Goal: Check status

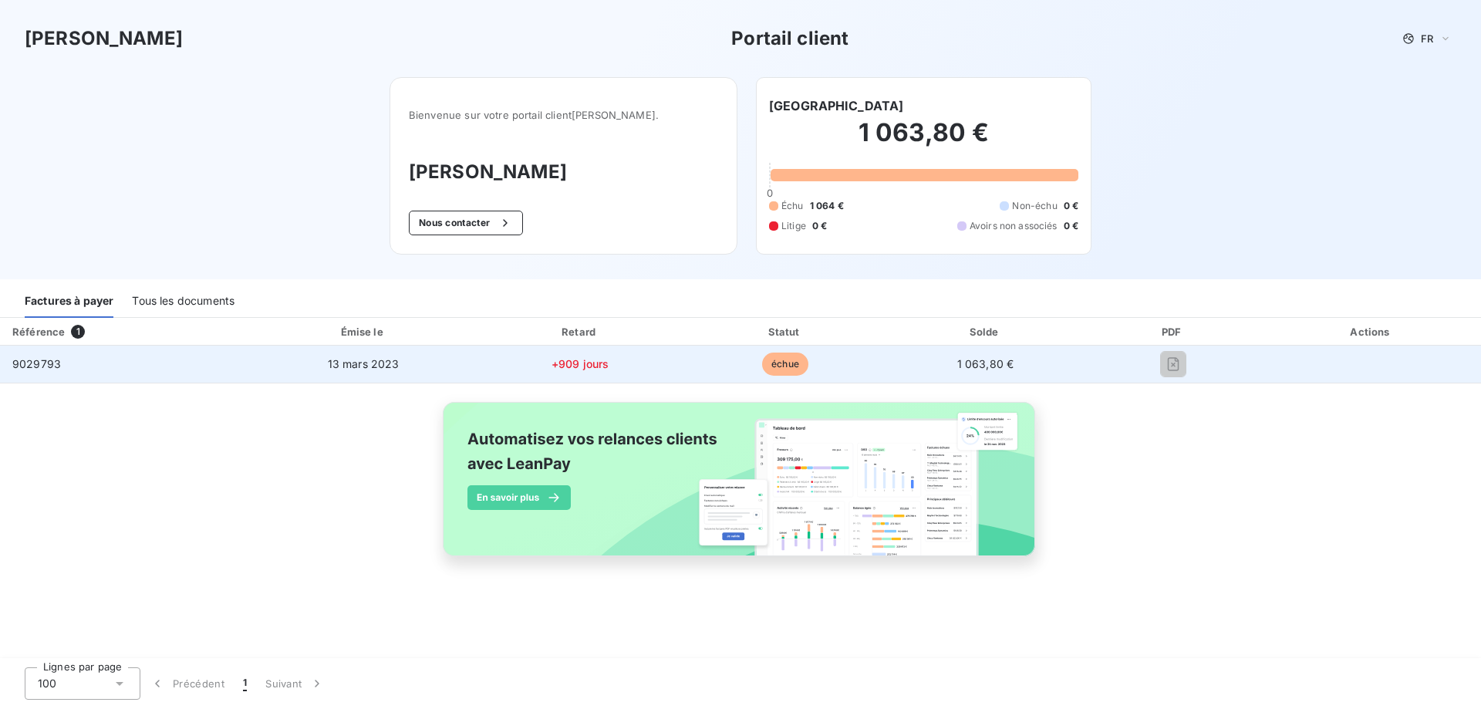
click at [45, 362] on span "9029793" at bounding box center [36, 363] width 49 height 13
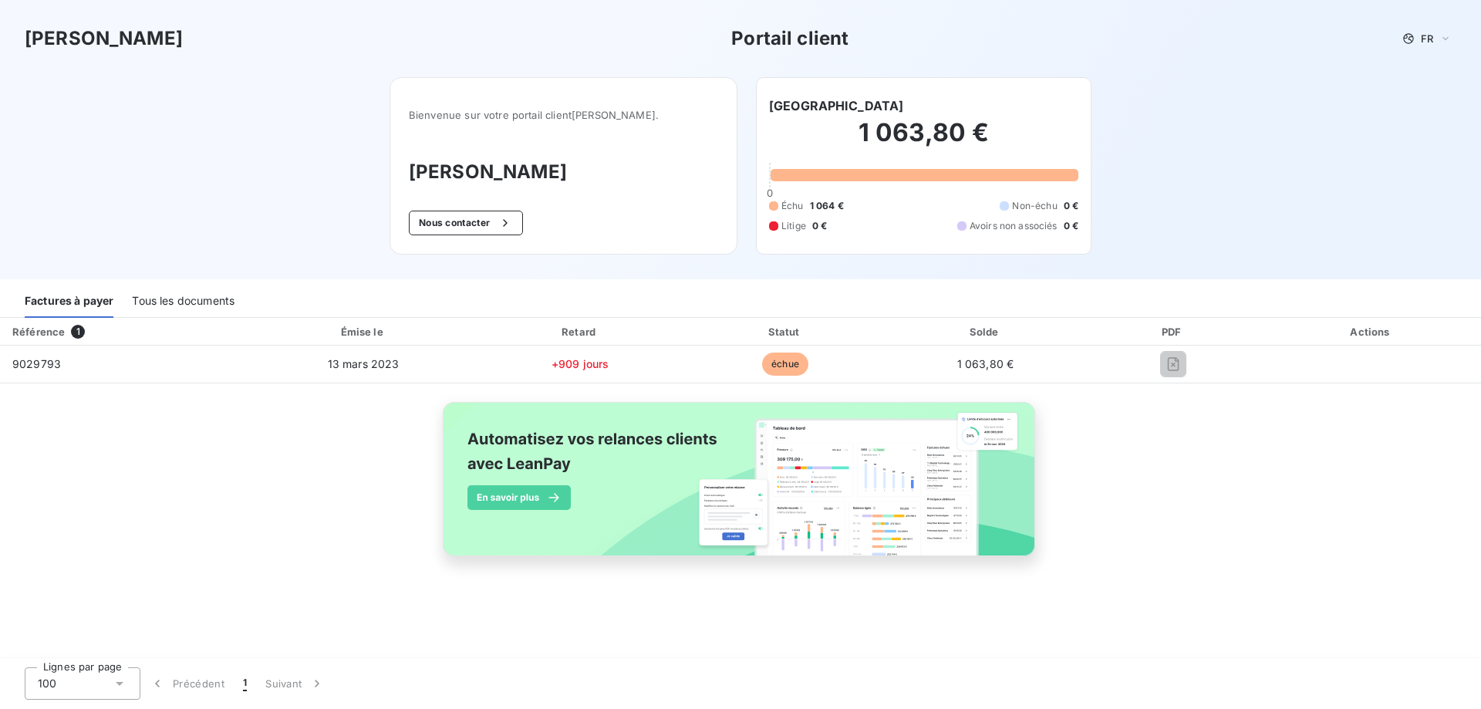
click at [73, 336] on span "1" at bounding box center [78, 332] width 14 height 14
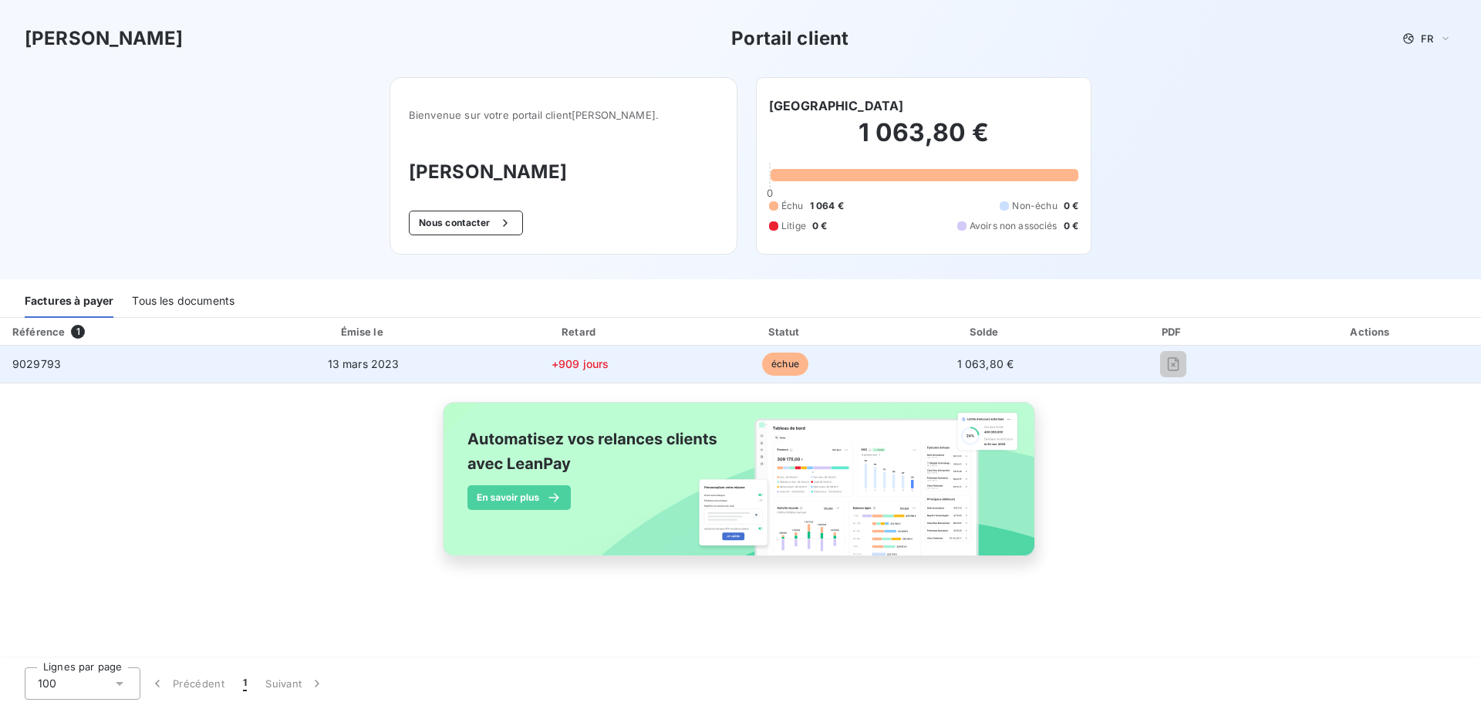
click at [788, 367] on span "échue" at bounding box center [785, 364] width 46 height 23
click at [973, 365] on span "1 063,80 €" at bounding box center [985, 363] width 57 height 13
click at [1179, 376] on td at bounding box center [1173, 364] width 177 height 37
click at [36, 365] on span "9029793" at bounding box center [36, 363] width 49 height 13
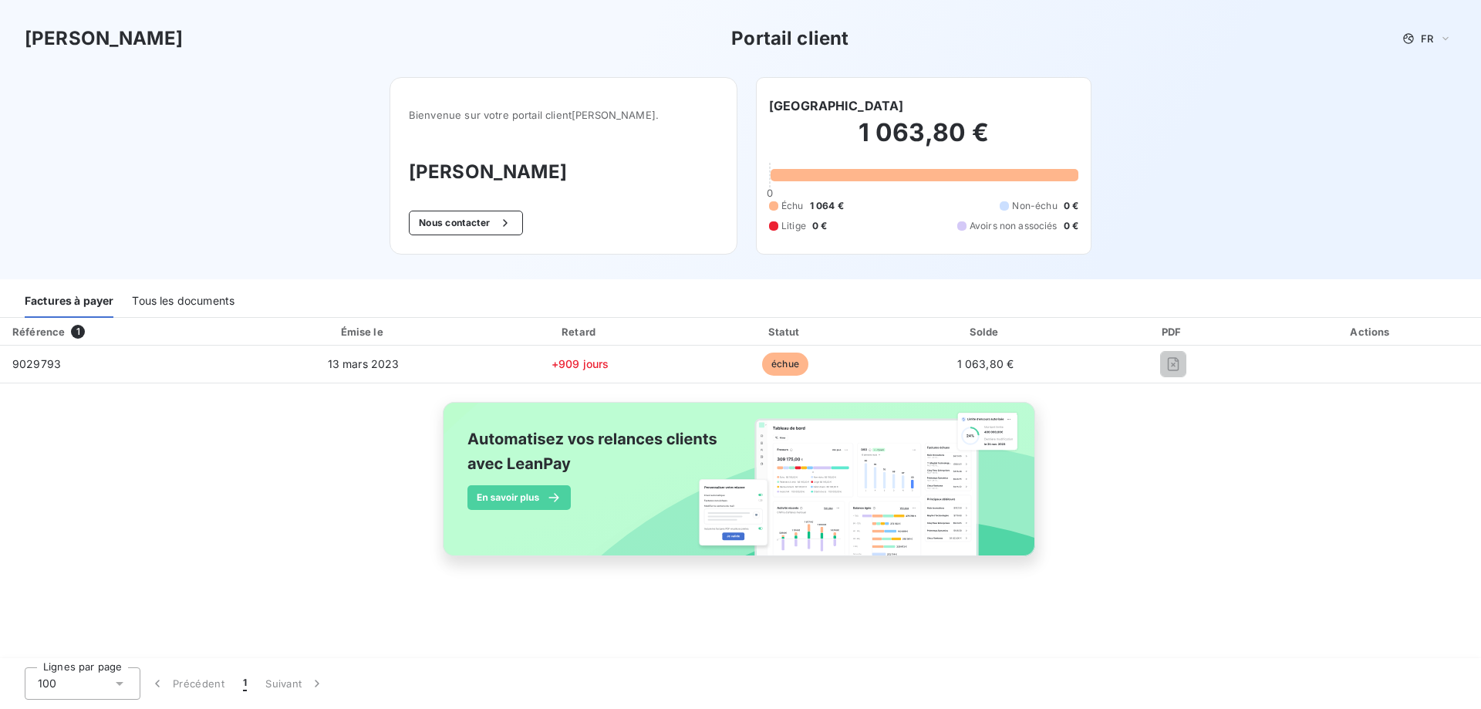
click at [78, 331] on span "1" at bounding box center [78, 332] width 14 height 14
click at [171, 296] on div "Tous les documents" at bounding box center [183, 301] width 103 height 32
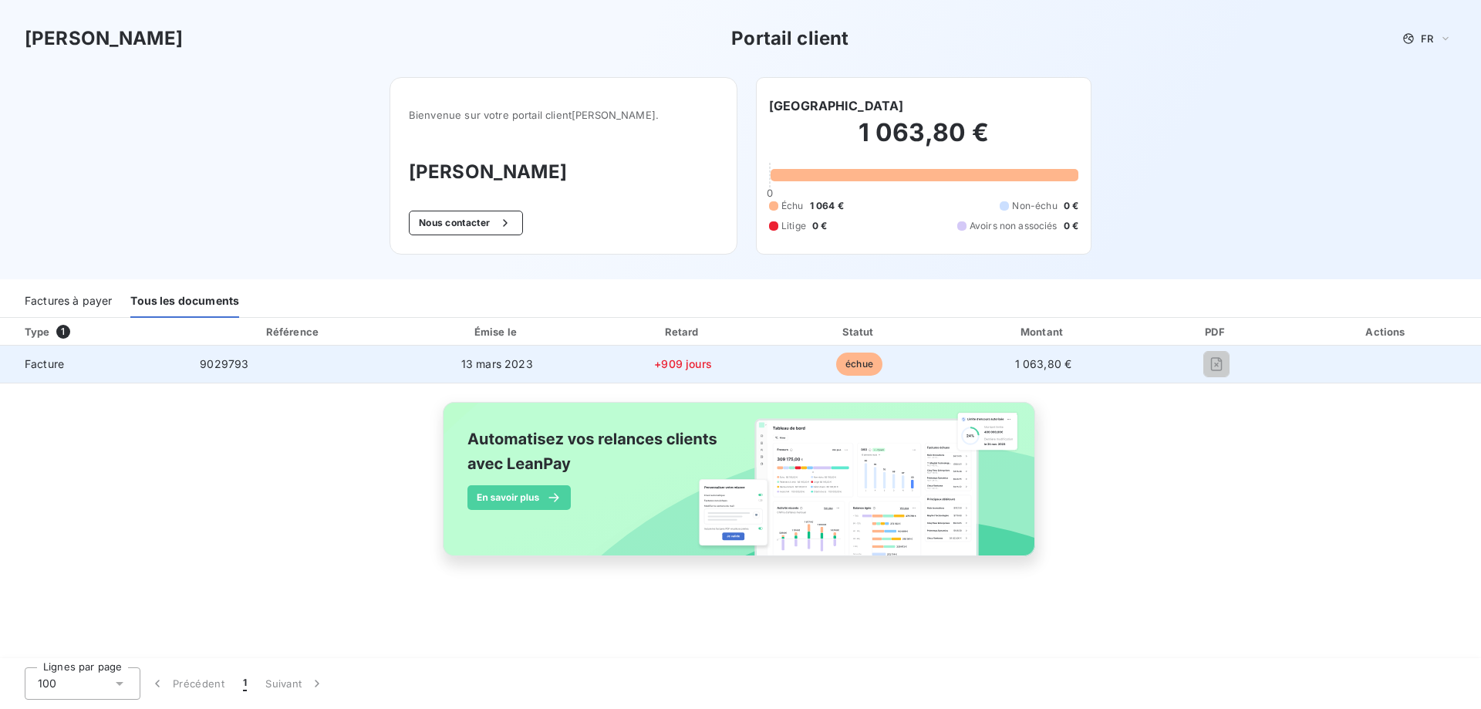
click at [694, 361] on span "+909 jours" at bounding box center [683, 363] width 58 height 13
click at [872, 361] on span "échue" at bounding box center [859, 364] width 46 height 23
drag, startPoint x: 856, startPoint y: 367, endPoint x: 654, endPoint y: 367, distance: 202.1
click at [855, 367] on span "échue" at bounding box center [859, 364] width 46 height 23
click at [502, 356] on td "13 mars 2023" at bounding box center [497, 364] width 194 height 37
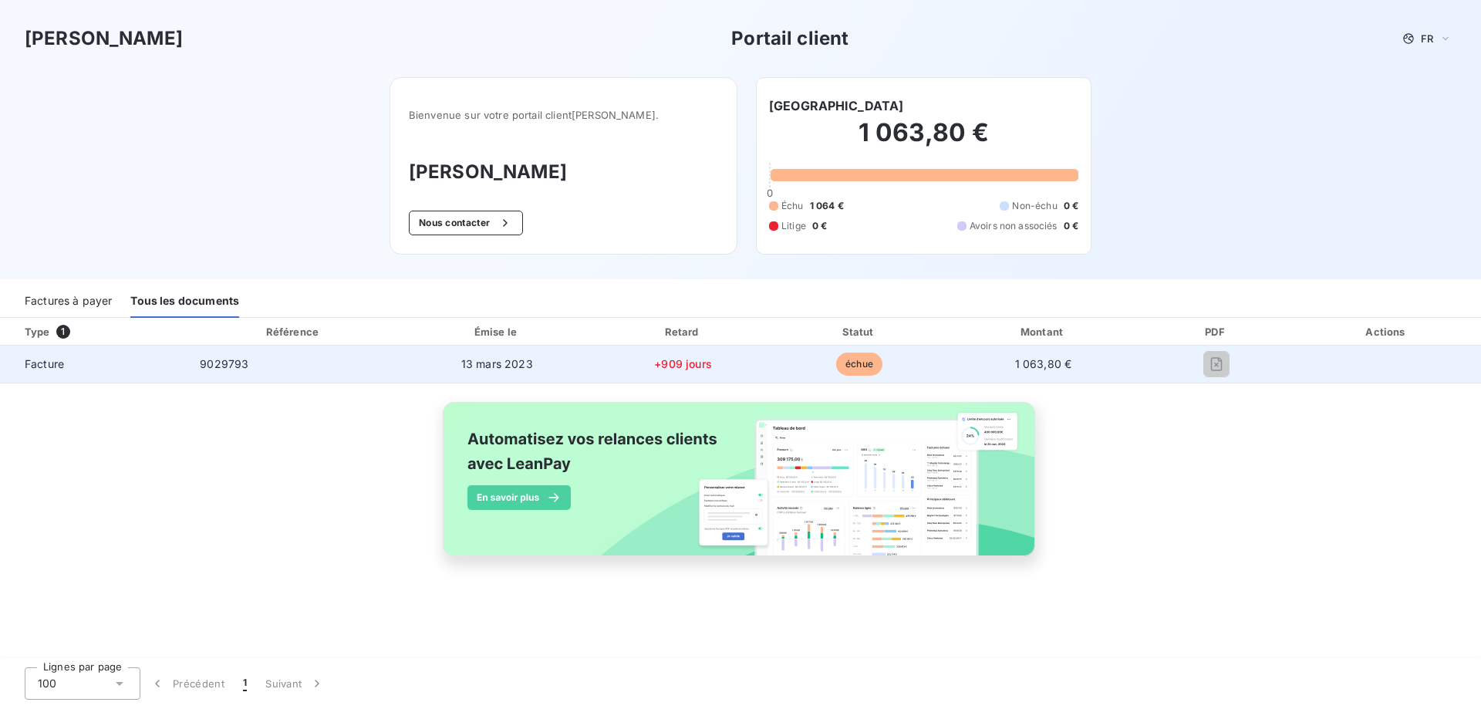
click at [228, 368] on span "9029793" at bounding box center [224, 363] width 49 height 13
click at [247, 359] on span "9029793" at bounding box center [224, 363] width 49 height 13
